Goal: Information Seeking & Learning: Learn about a topic

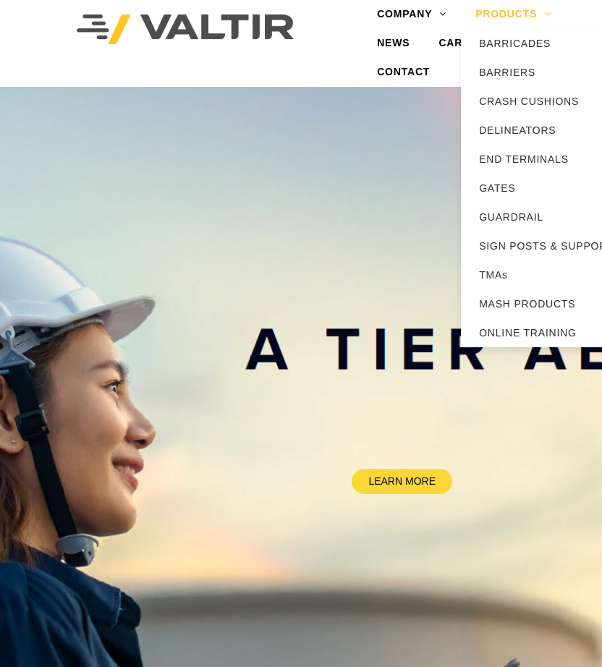
click at [509, 10] on link "PRODUCTS" at bounding box center [513, 14] width 105 height 29
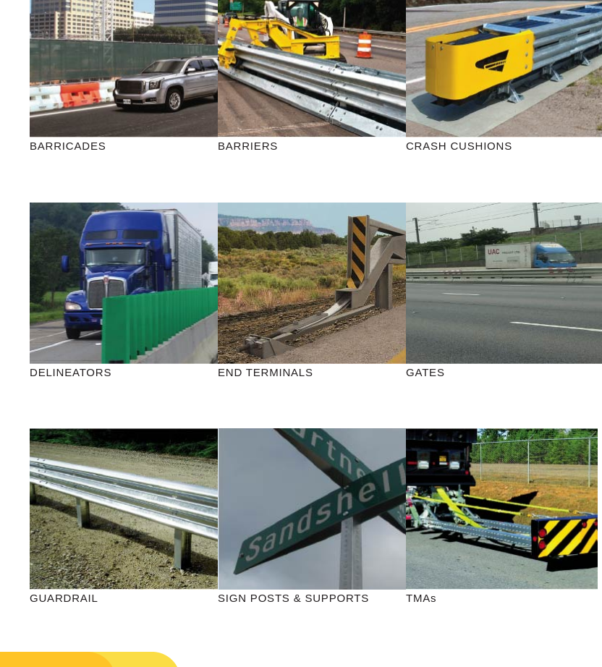
scroll to position [217, 0]
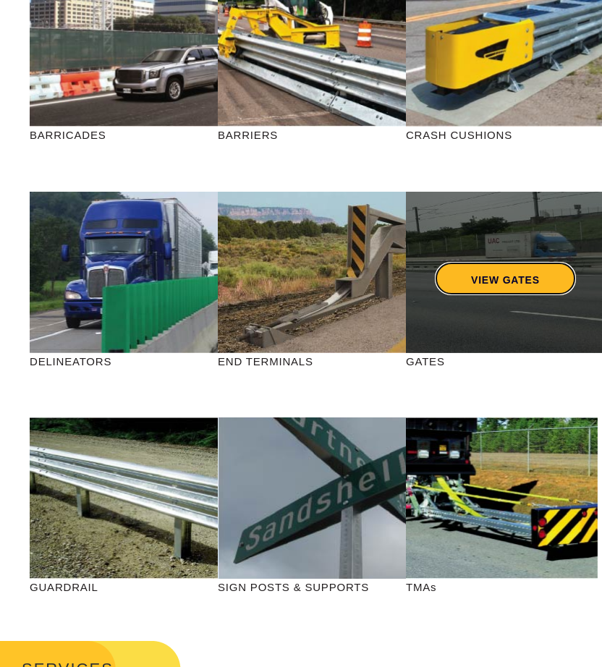
click at [484, 275] on link "VIEW GATES" at bounding box center [505, 278] width 141 height 33
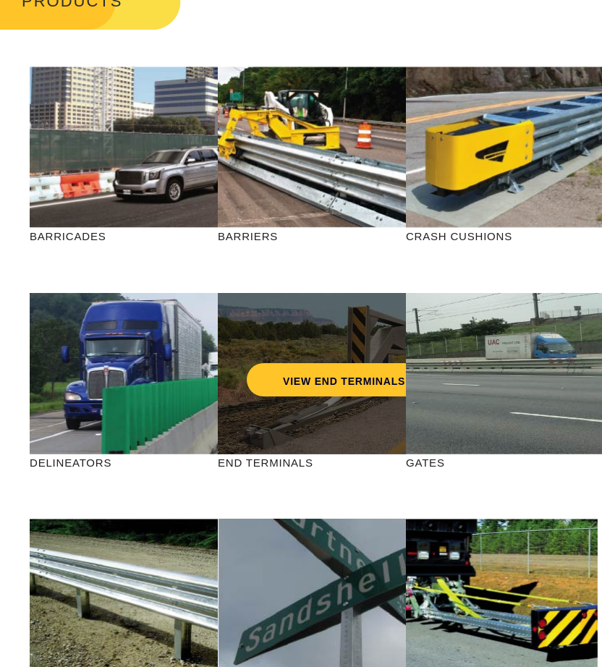
scroll to position [72, 0]
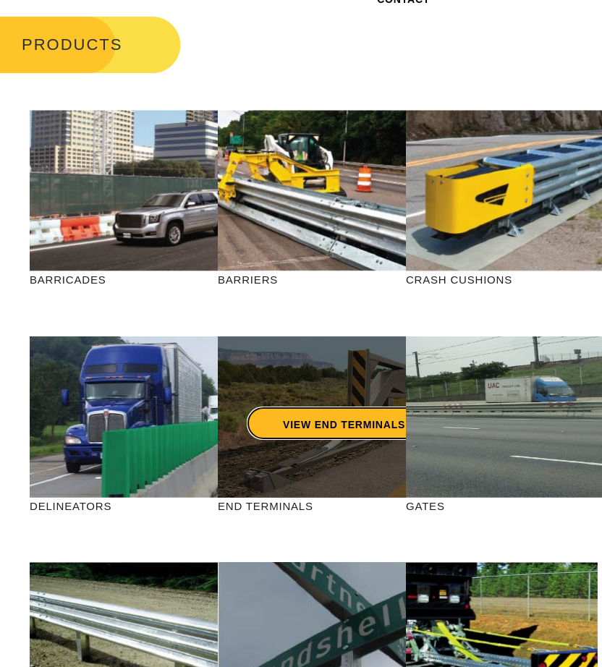
click at [305, 421] on link "VIEW END TERMINALS" at bounding box center [344, 423] width 195 height 33
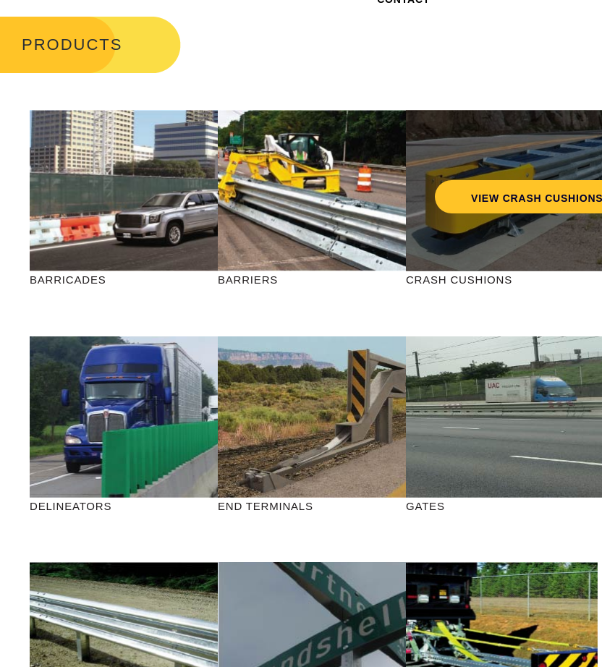
click at [493, 166] on div "VIEW CRASH CUSHIONS" at bounding box center [537, 167] width 204 height 48
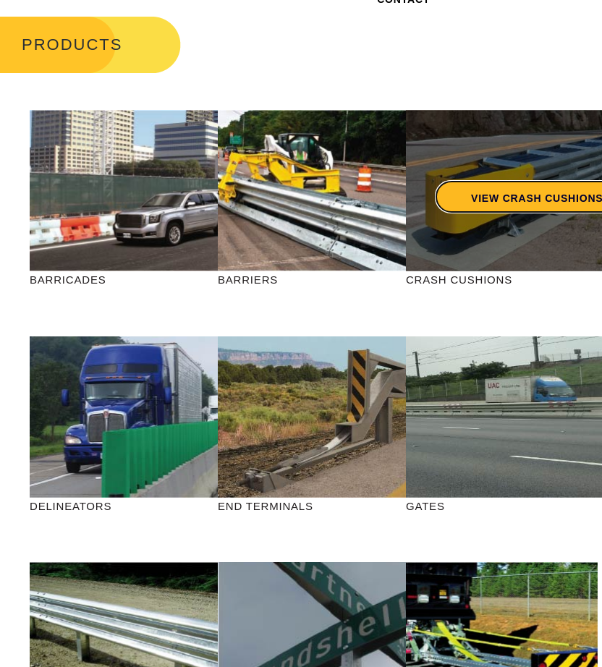
click at [490, 193] on link "VIEW CRASH CUSHIONS" at bounding box center [537, 196] width 204 height 33
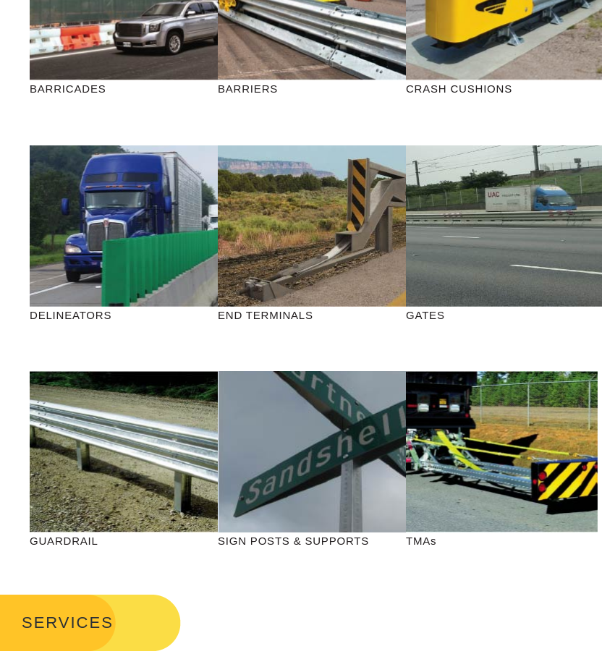
scroll to position [289, 0]
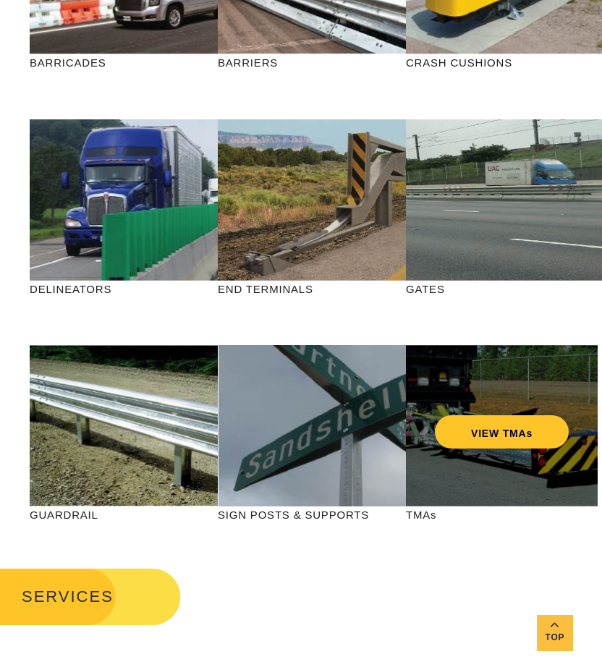
click at [521, 478] on div "VIEW TMAs" at bounding box center [502, 425] width 192 height 161
click at [509, 432] on link "VIEW TMAs" at bounding box center [502, 431] width 134 height 33
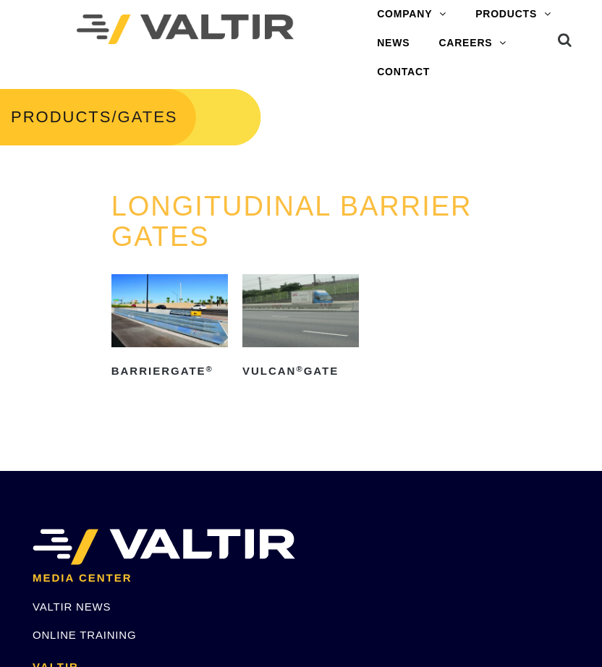
click at [272, 344] on img at bounding box center [300, 310] width 116 height 73
click at [191, 329] on img at bounding box center [169, 310] width 116 height 73
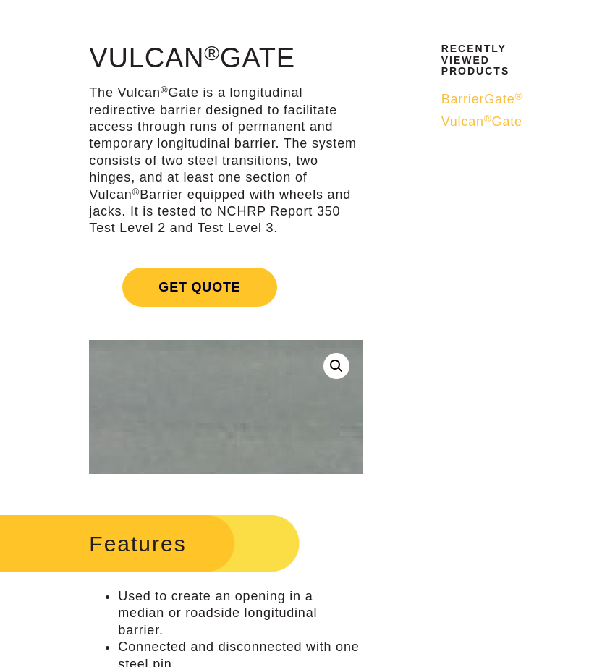
scroll to position [72, 0]
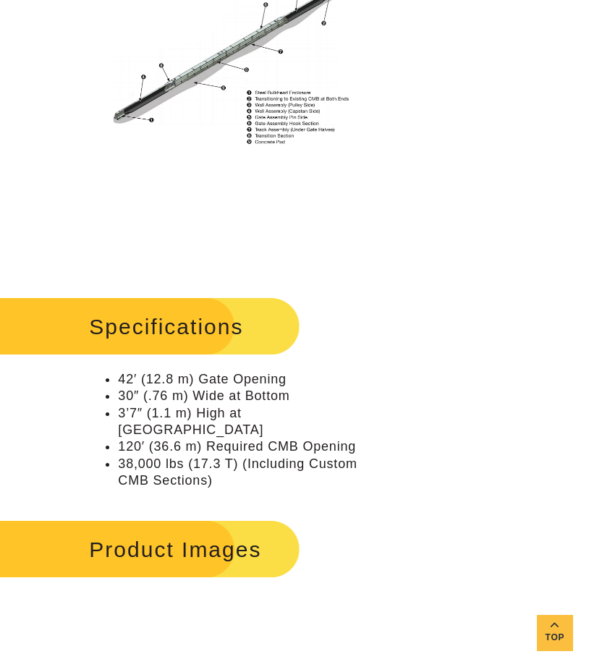
scroll to position [1302, 0]
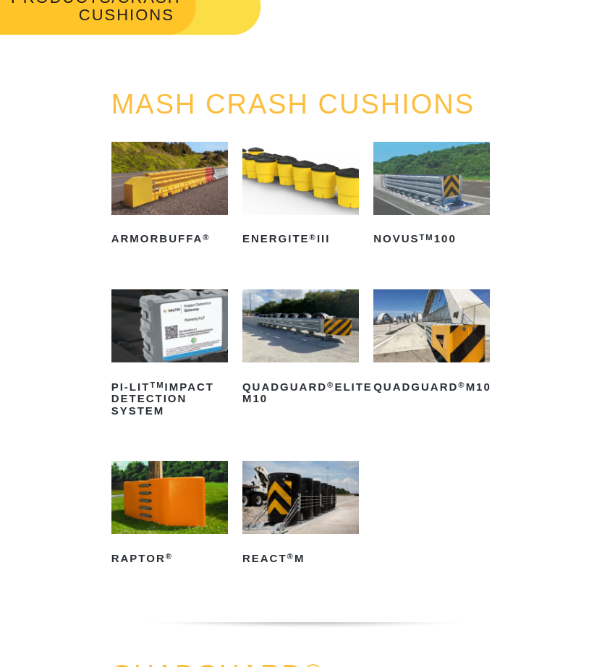
scroll to position [145, 0]
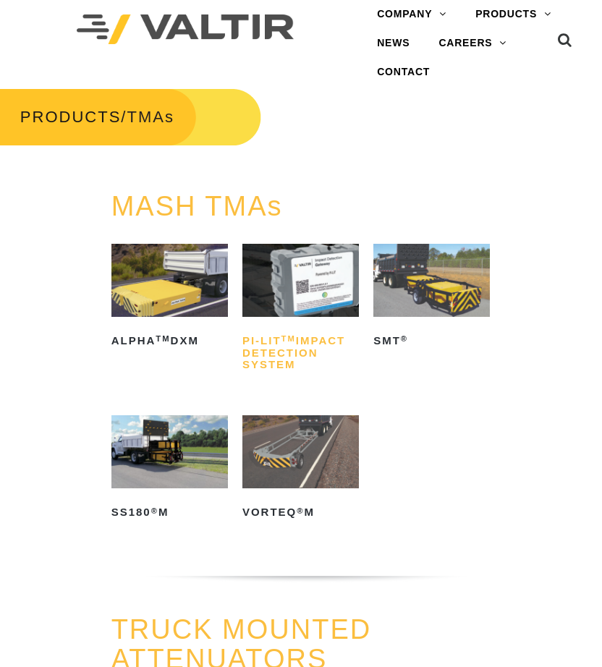
click at [295, 361] on h2 "PI-LIT TM Impact Detection System" at bounding box center [300, 353] width 116 height 47
click at [161, 293] on img at bounding box center [169, 280] width 116 height 73
click at [310, 454] on img at bounding box center [300, 451] width 116 height 73
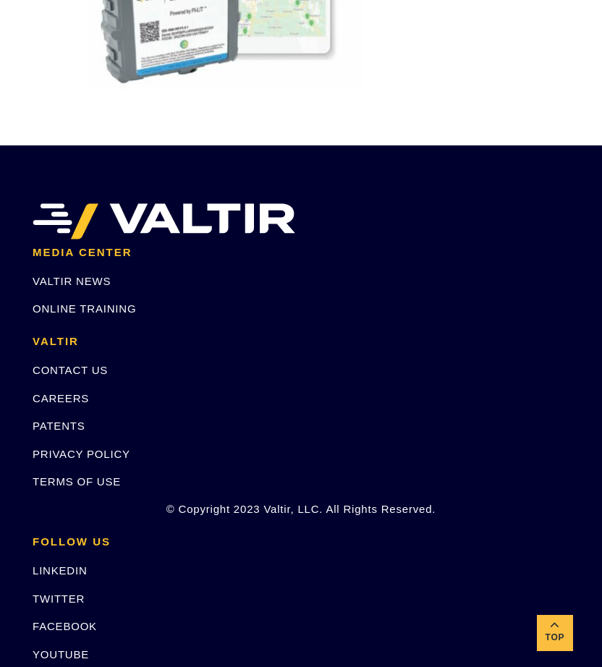
scroll to position [3906, 0]
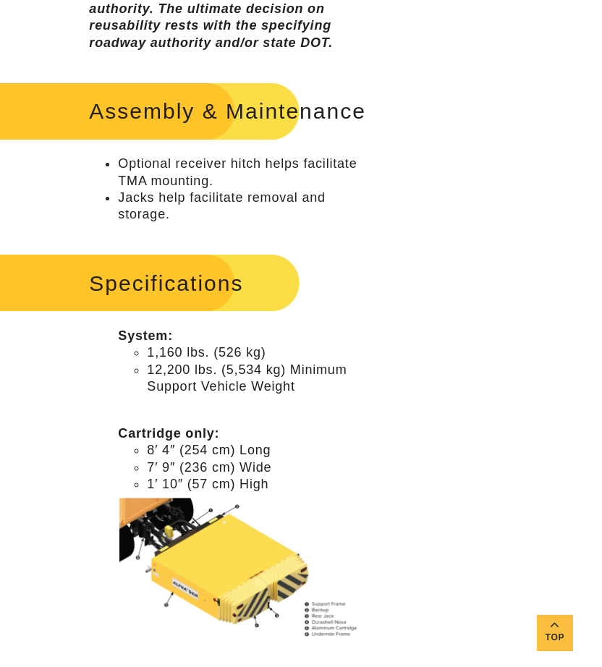
scroll to position [940, 0]
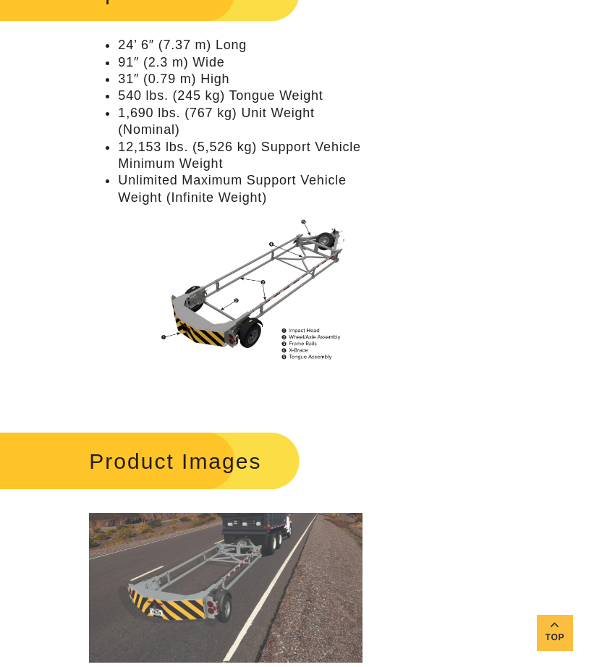
scroll to position [1302, 0]
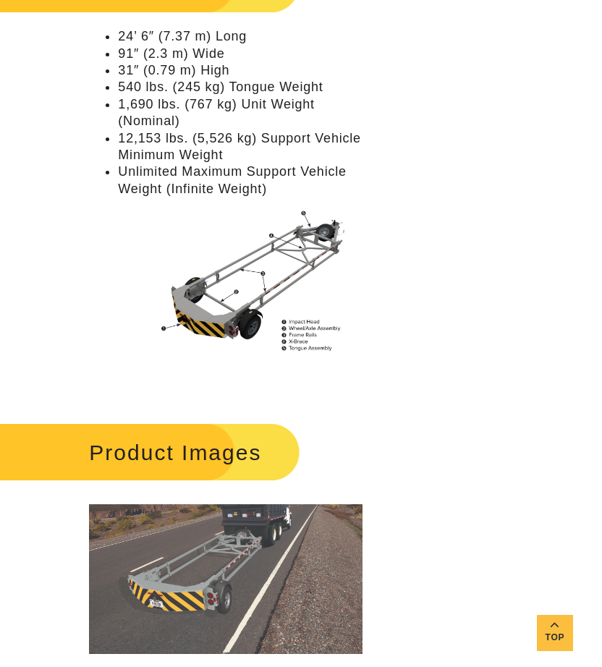
scroll to position [1320, 0]
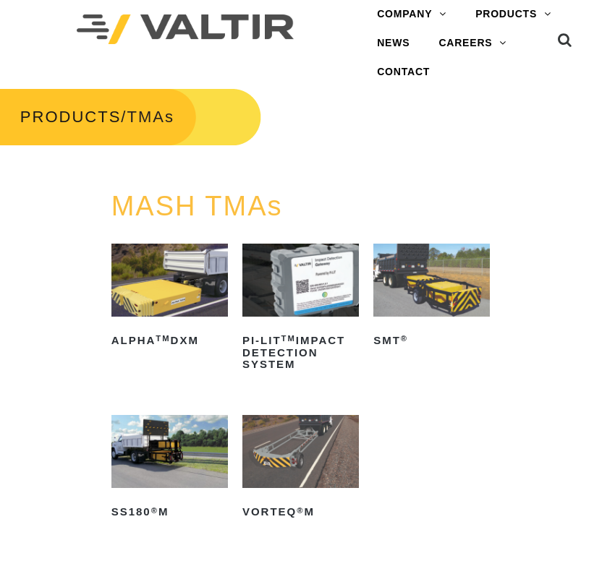
click at [420, 289] on img at bounding box center [431, 280] width 116 height 73
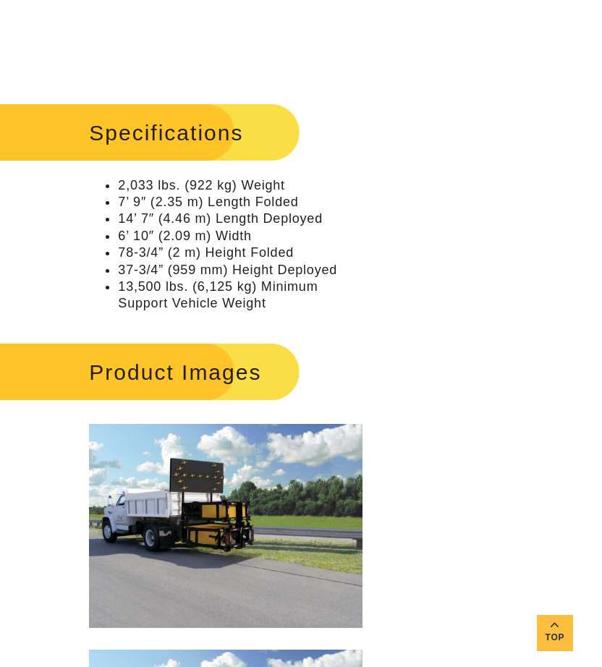
scroll to position [1447, 0]
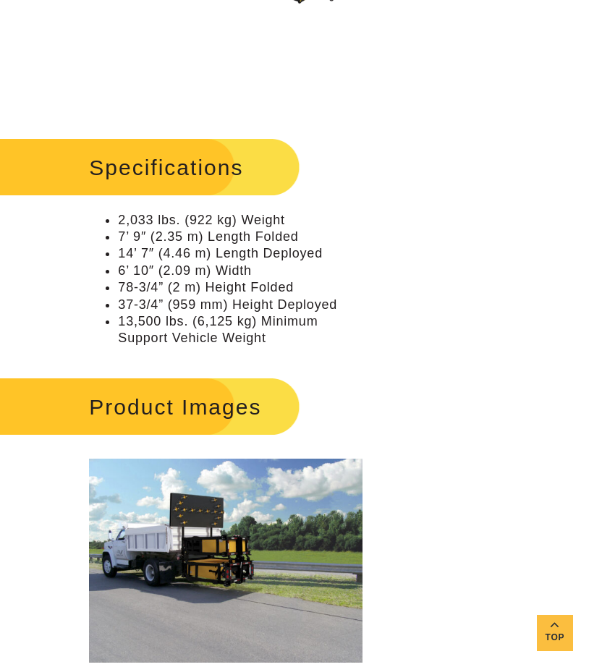
drag, startPoint x: 477, startPoint y: 263, endPoint x: 462, endPoint y: 275, distance: 19.1
click at [473, 265] on div "**********" at bounding box center [301, 409] width 602 height 3411
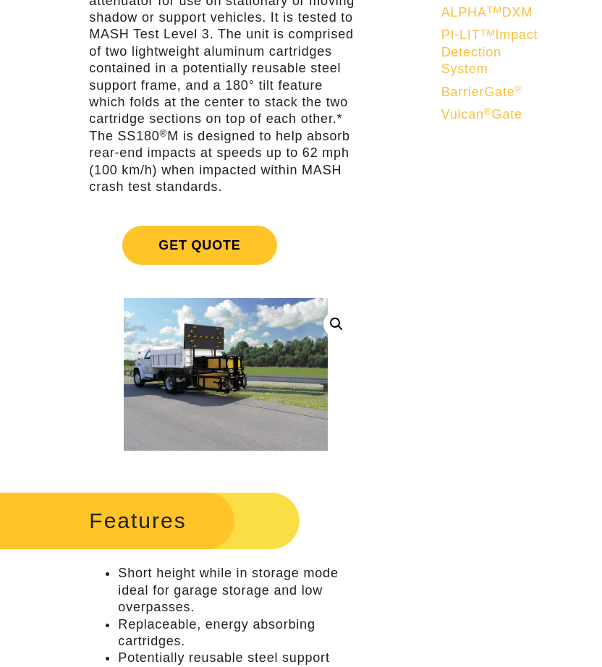
scroll to position [0, 0]
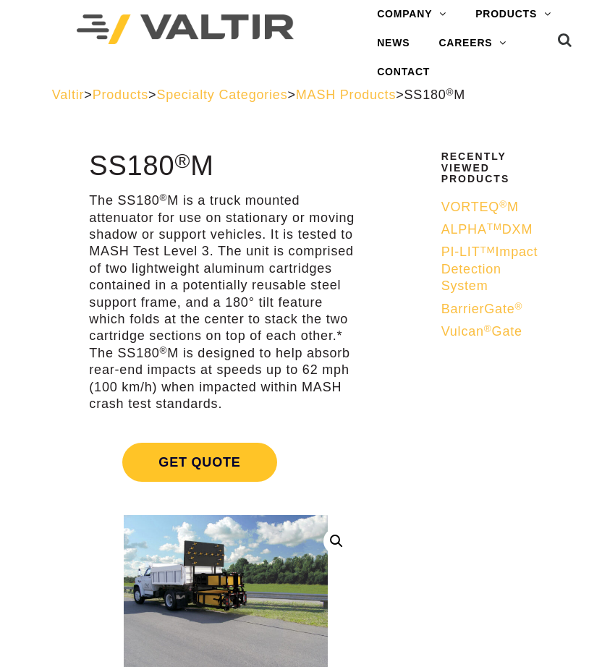
drag, startPoint x: 85, startPoint y: 169, endPoint x: 216, endPoint y: 171, distance: 130.2
copy h1 "SS180 ® M"
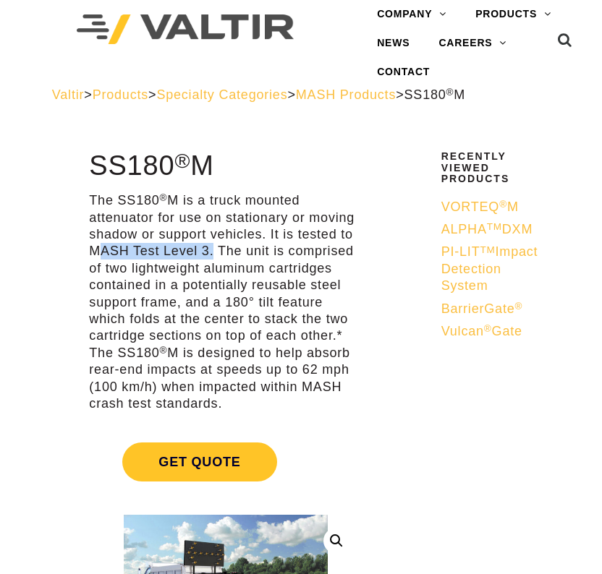
drag, startPoint x: 88, startPoint y: 252, endPoint x: 208, endPoint y: 253, distance: 119.4
copy p "MASH Test Level 3"
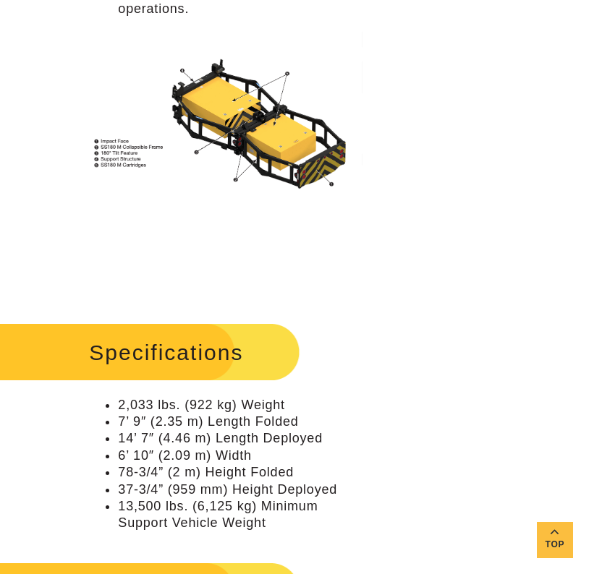
scroll to position [1374, 0]
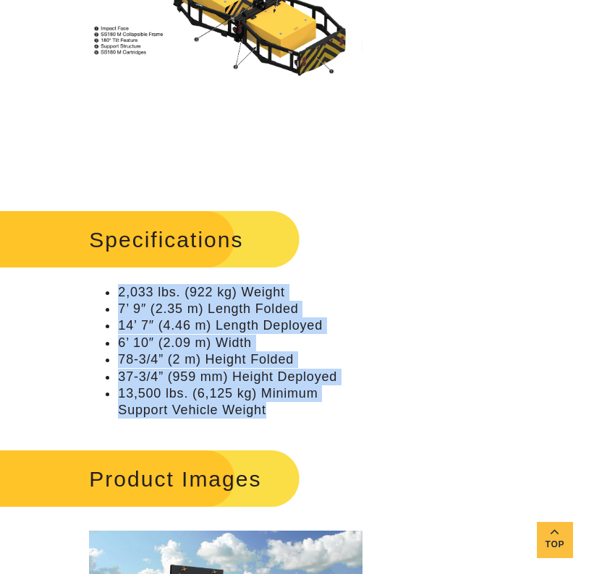
drag, startPoint x: 268, startPoint y: 415, endPoint x: 106, endPoint y: 289, distance: 204.2
click at [106, 289] on ul "2,033 lbs. (922 kg) Weight 7’ 9″ (2.35 m) Length Folded 14’ 7″ (4.46 m) Length …" at bounding box center [225, 351] width 273 height 135
copy ul "2,033 lbs. (922 kg) Weight 7’ 9″ (2.35 m) Length Folded 14’ 7″ (4.46 m) Length …"
click at [375, 306] on div "**********" at bounding box center [225, 482] width 351 height 3411
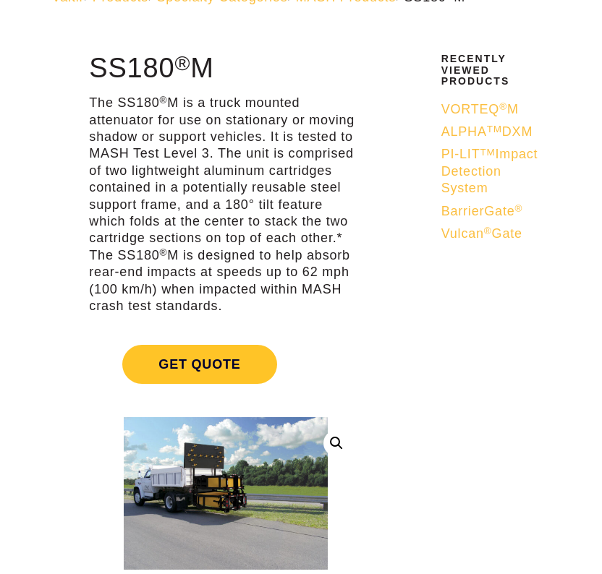
scroll to position [72, 0]
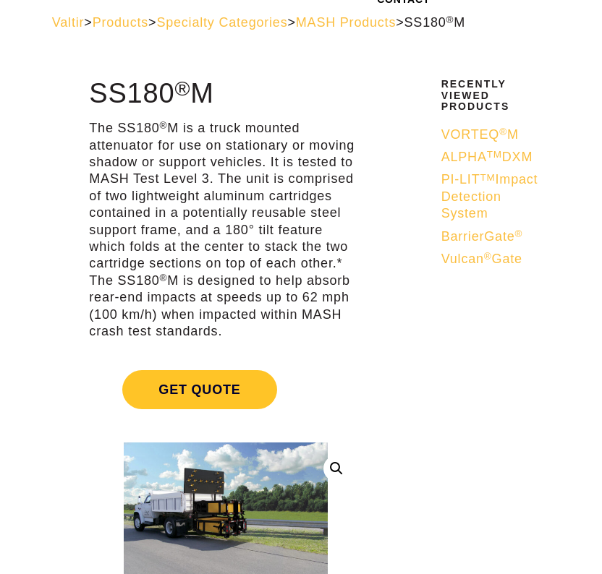
drag, startPoint x: 89, startPoint y: 129, endPoint x: 252, endPoint y: 330, distance: 258.6
click at [252, 330] on p "The SS180 ® M is a truck mounted attenuator for use on stationary or moving sha…" at bounding box center [225, 230] width 273 height 220
copy p "The SS180 ® M is a truck mounted attenuator for use on stationary or moving sha…"
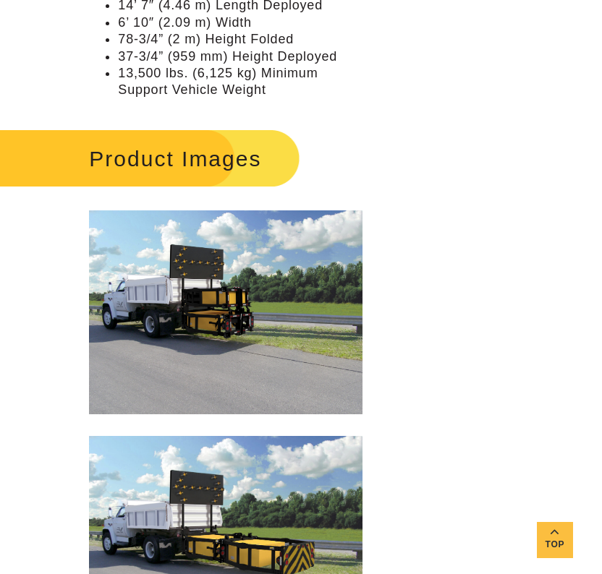
scroll to position [1664, 0]
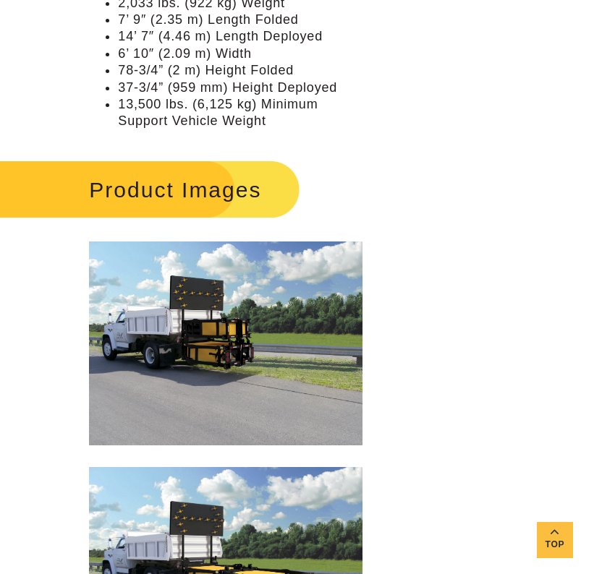
click at [318, 320] on img at bounding box center [225, 344] width 273 height 204
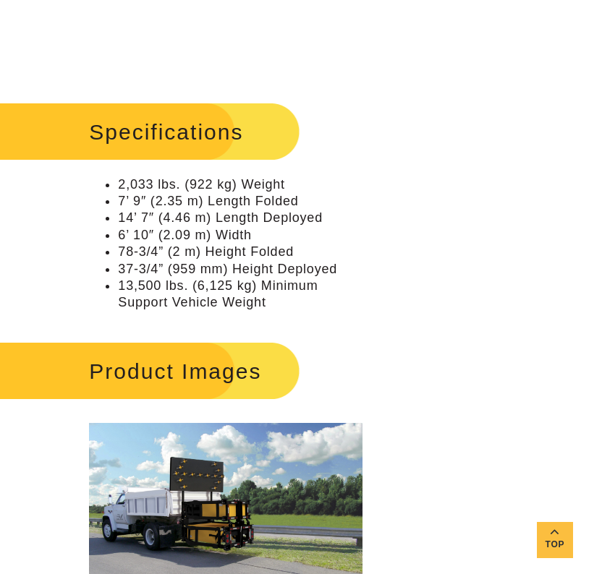
scroll to position [1447, 0]
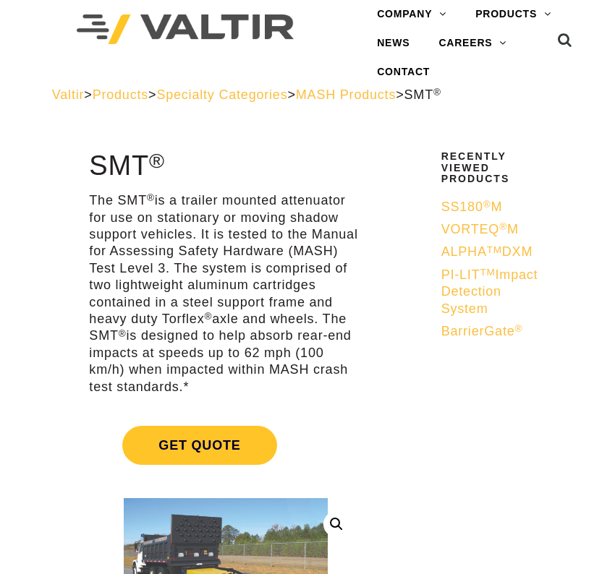
drag, startPoint x: 96, startPoint y: 161, endPoint x: 165, endPoint y: 166, distance: 68.9
click at [165, 166] on h1 "SMT ®" at bounding box center [225, 166] width 273 height 30
copy h1 "SMT ®"
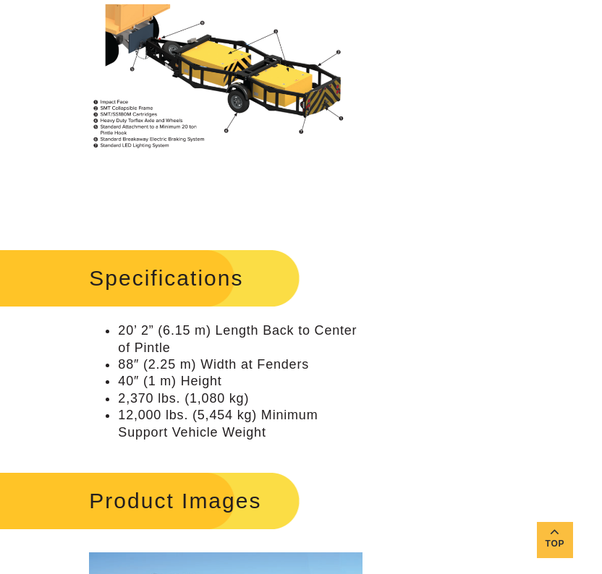
scroll to position [1302, 0]
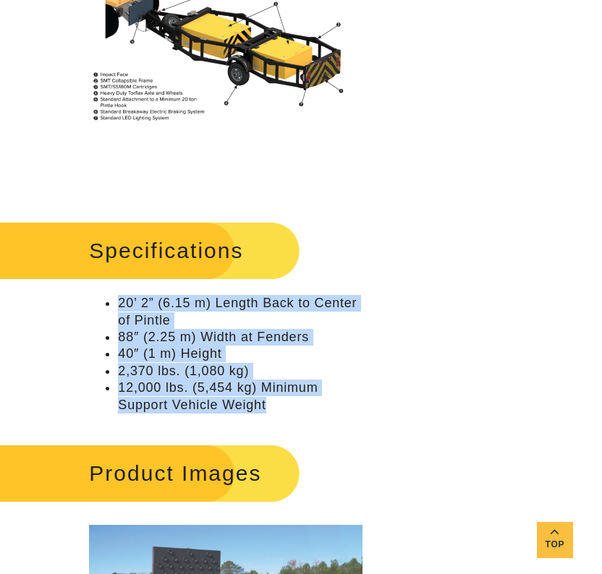
drag, startPoint x: 268, startPoint y: 408, endPoint x: 98, endPoint y: 297, distance: 203.5
click at [98, 297] on ul "20’ 2” (6.15 m) Length Back to Center of Pintle 88″ (2.25 m) Width at Fenders 4…" at bounding box center [225, 354] width 273 height 119
copy ul "20’ 2” (6.15 m) Length Back to Center of Pintle 88″ (2.25 m) Width at Fenders 4…"
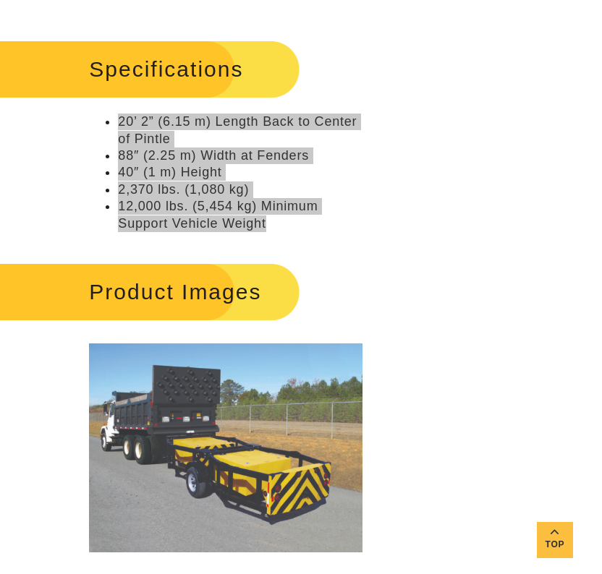
scroll to position [1519, 0]
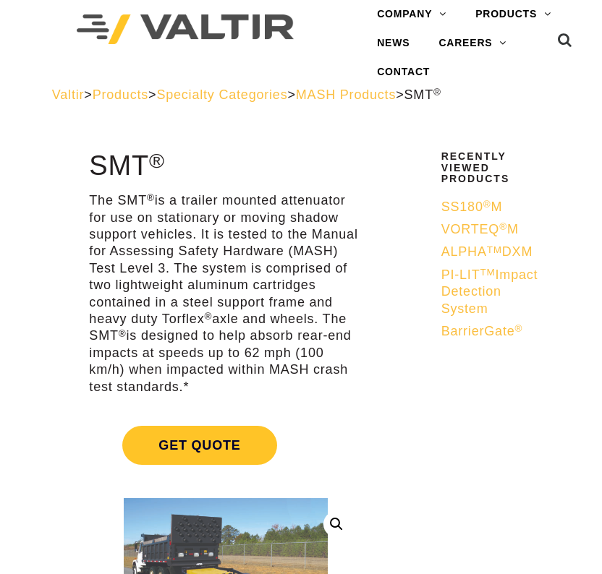
scroll to position [1013, 0]
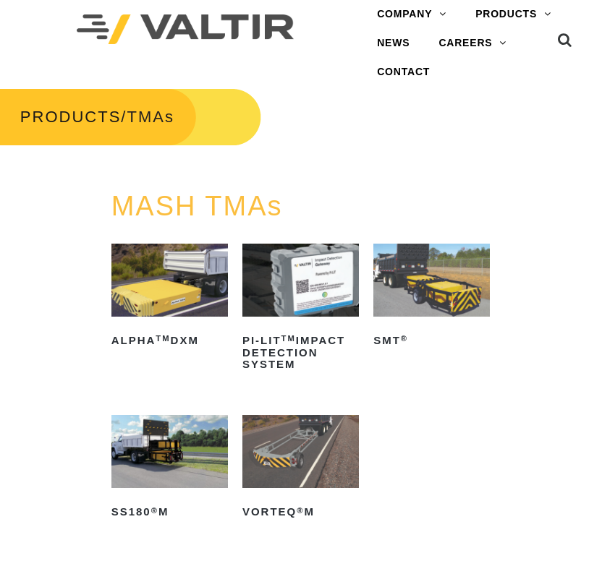
click at [179, 313] on img at bounding box center [169, 280] width 116 height 73
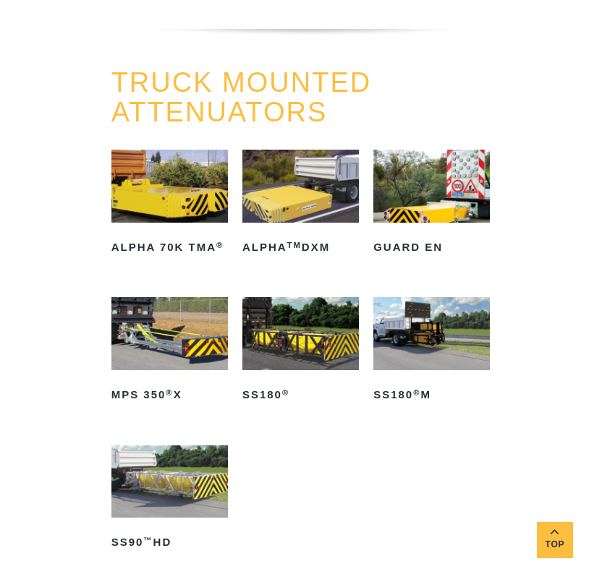
scroll to position [579, 0]
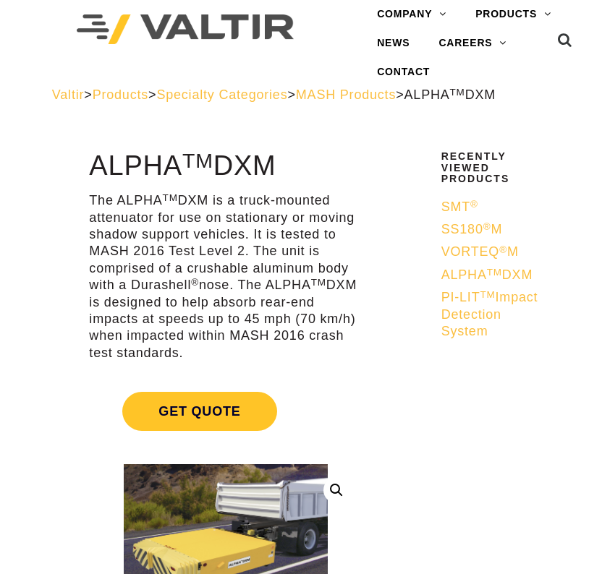
drag, startPoint x: 93, startPoint y: 184, endPoint x: 290, endPoint y: 180, distance: 196.8
click at [289, 180] on h1 "ALPHA TM DXM" at bounding box center [225, 166] width 273 height 30
copy h1 "ALPHA TM DXM"
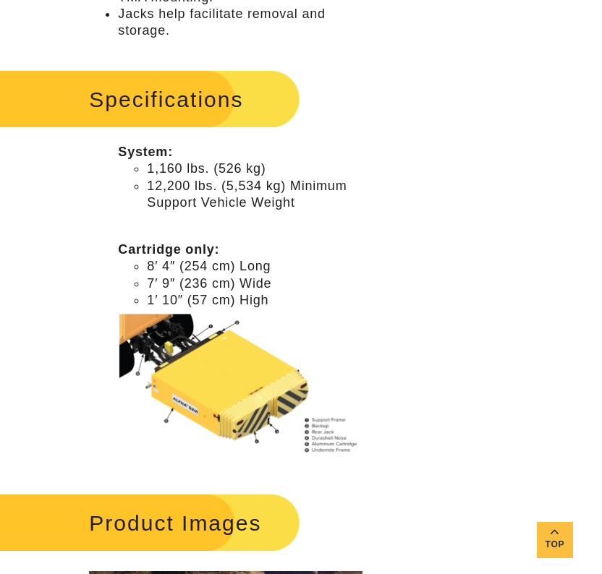
scroll to position [1157, 0]
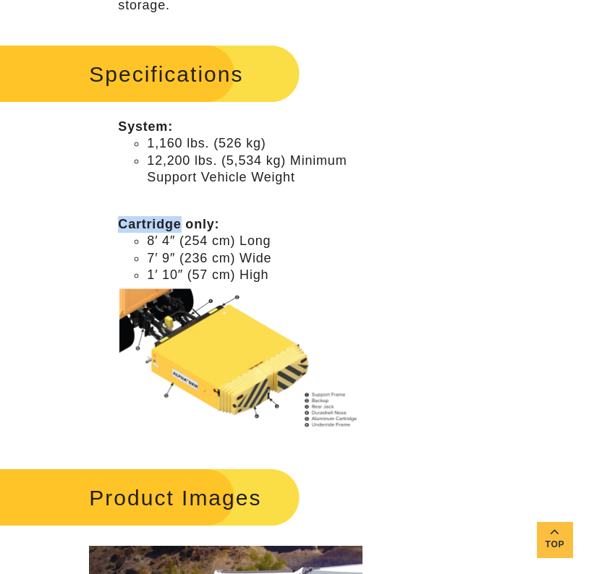
drag, startPoint x: 119, startPoint y: 253, endPoint x: 181, endPoint y: 255, distance: 62.2
click at [181, 255] on ul "System: 1,160 lbs. (526 kg) 12,200 lbs. (5,534 kg) Minimum Support Vehicle Weig…" at bounding box center [225, 279] width 273 height 320
copy strong "Cartridge"
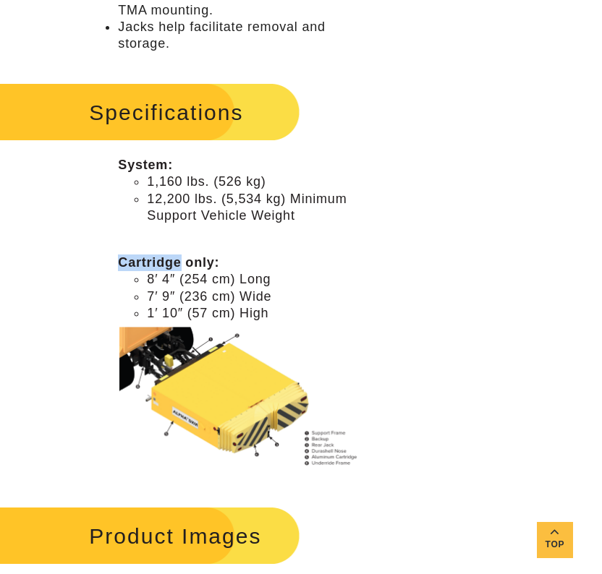
scroll to position [1085, 0]
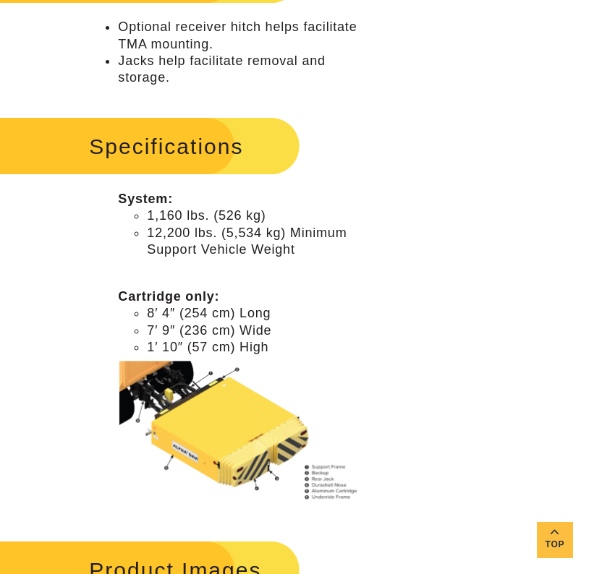
click at [314, 275] on p at bounding box center [240, 266] width 244 height 17
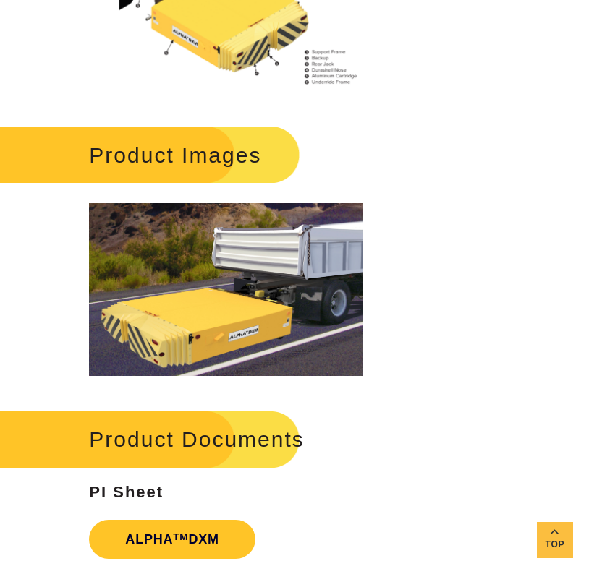
scroll to position [1592, 0]
